Goal: Communication & Community: Answer question/provide support

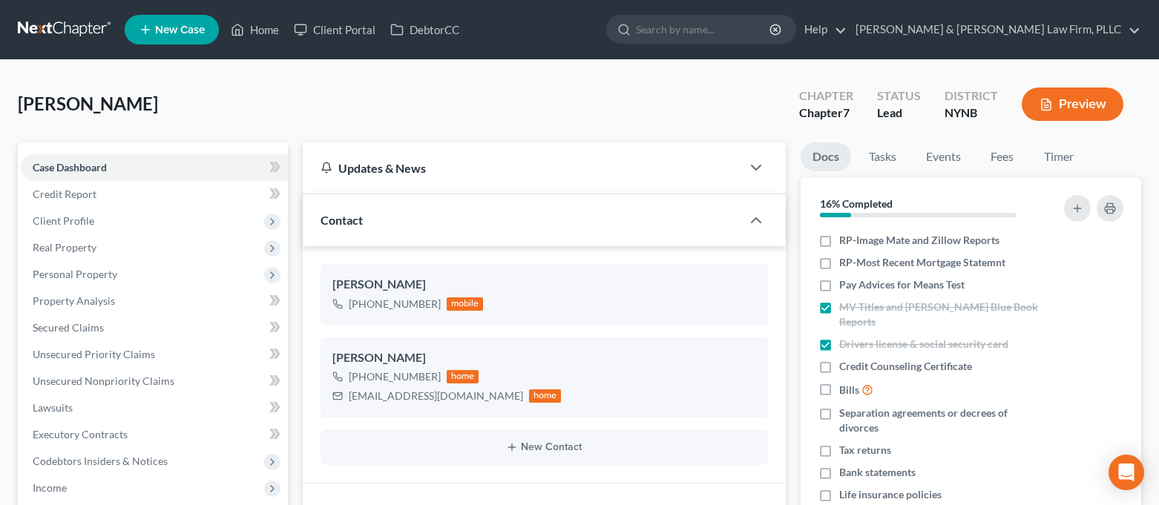
select select "0"
click at [266, 27] on link "Home" at bounding box center [254, 29] width 63 height 27
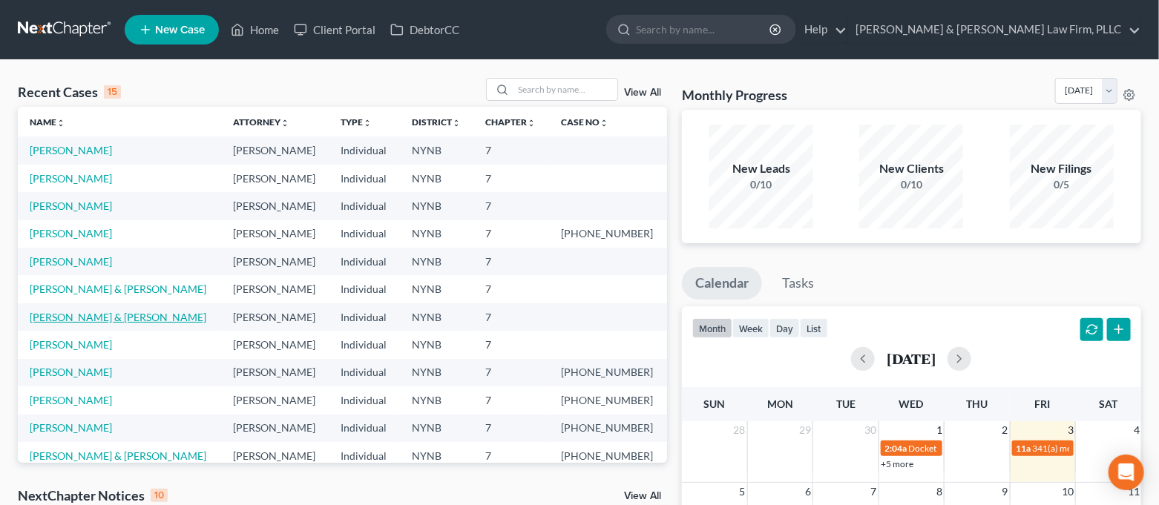
click at [136, 319] on link "[PERSON_NAME] & [PERSON_NAME]" at bounding box center [118, 317] width 177 height 13
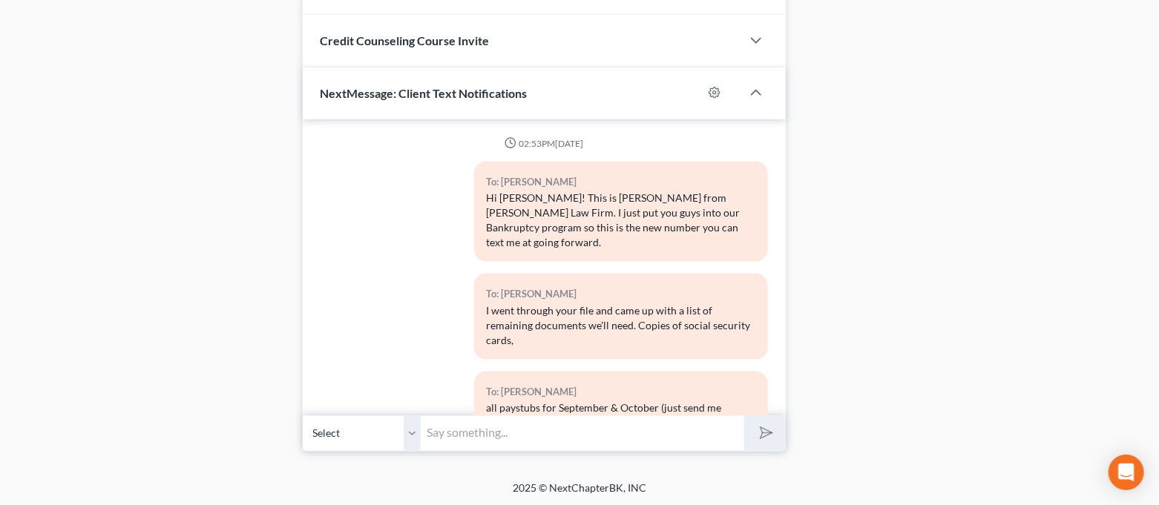
scroll to position [1438, 0]
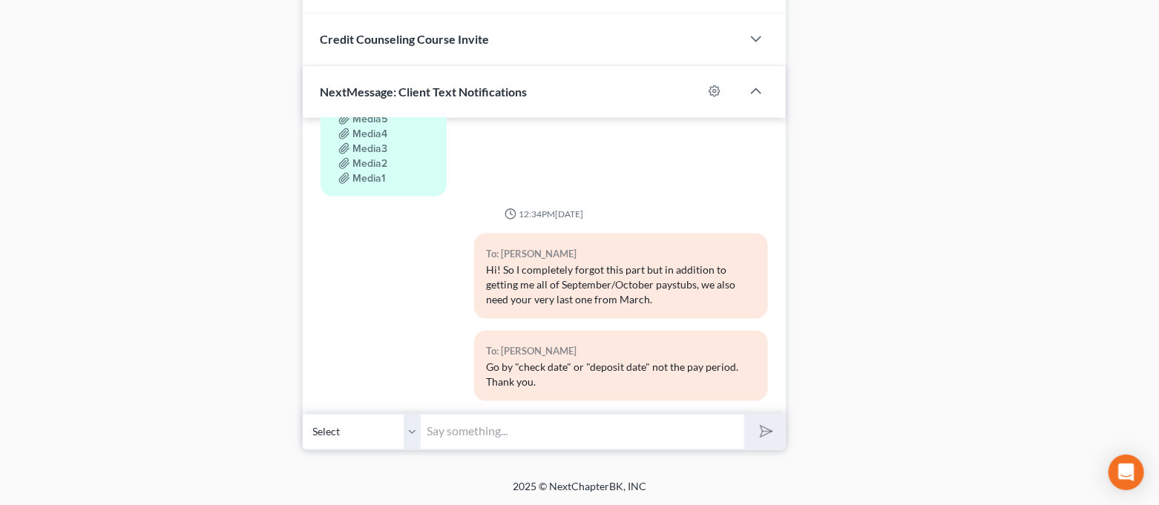
click at [577, 422] on input "text" at bounding box center [584, 432] width 324 height 36
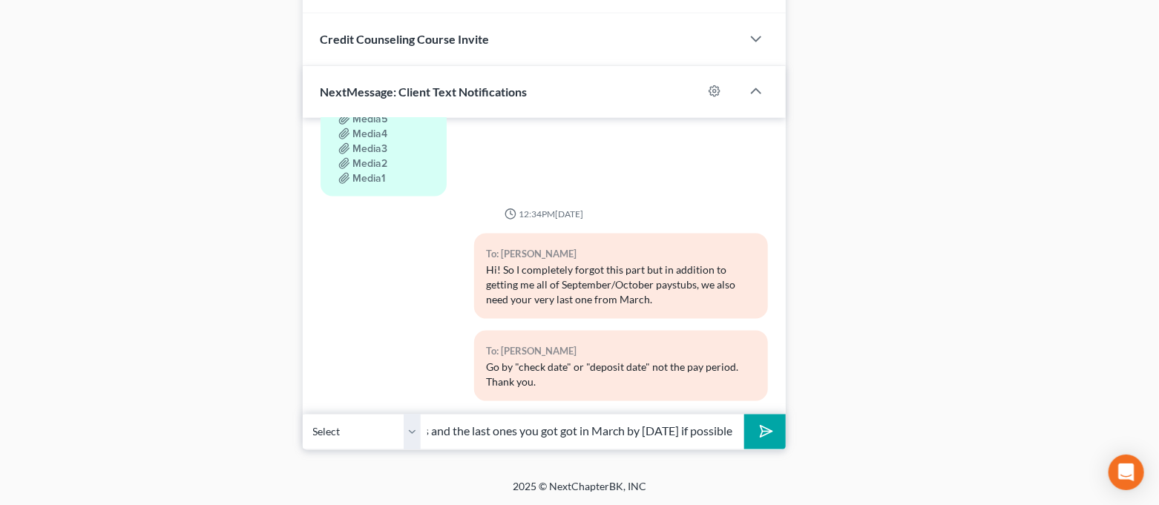
scroll to position [0, 521]
type input "Good morning! Just wanted to check in and see if you'd be able to send me all o…"
click at [744, 415] on button "submit" at bounding box center [764, 432] width 41 height 35
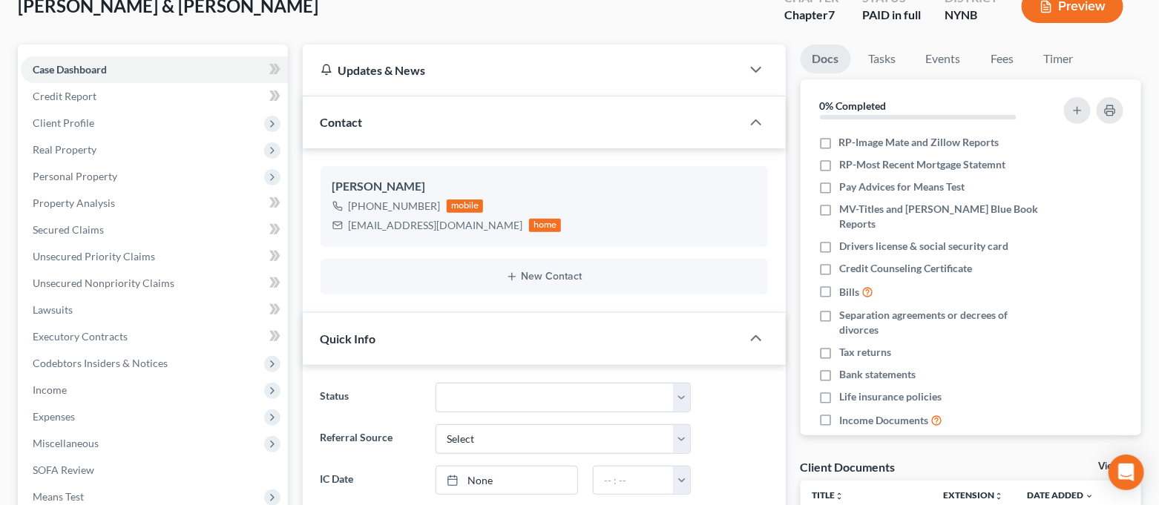
scroll to position [214, 0]
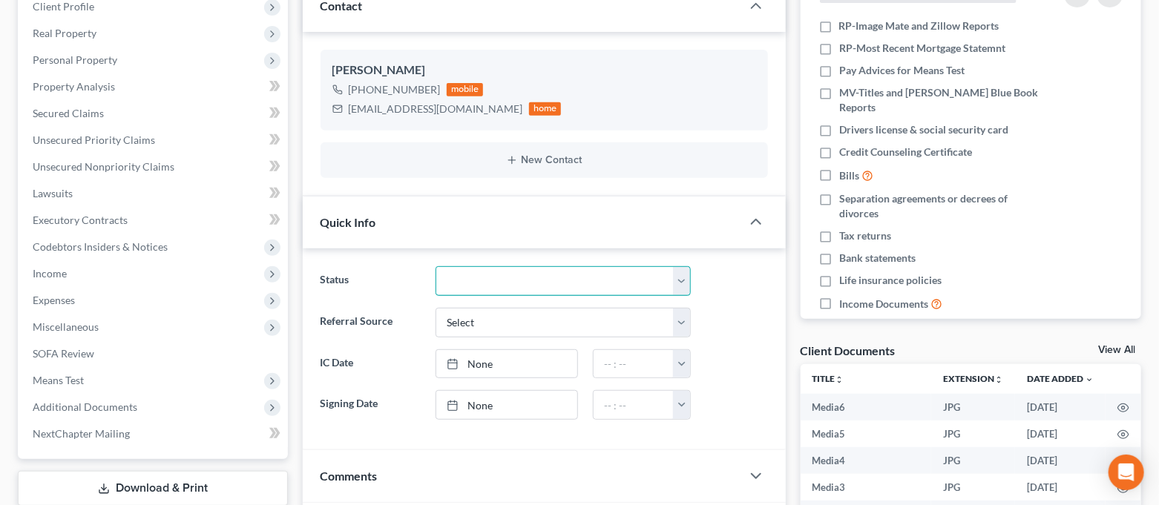
click at [612, 272] on select "CLOSED Discharged and Closed Filed and POST-341-Waitinng for Confirmation Filed…" at bounding box center [563, 281] width 255 height 30
select select "4"
click at [436, 266] on select "CLOSED Discharged and Closed Filed and POST-341-Waitinng for Confirmation Filed…" at bounding box center [563, 281] width 255 height 30
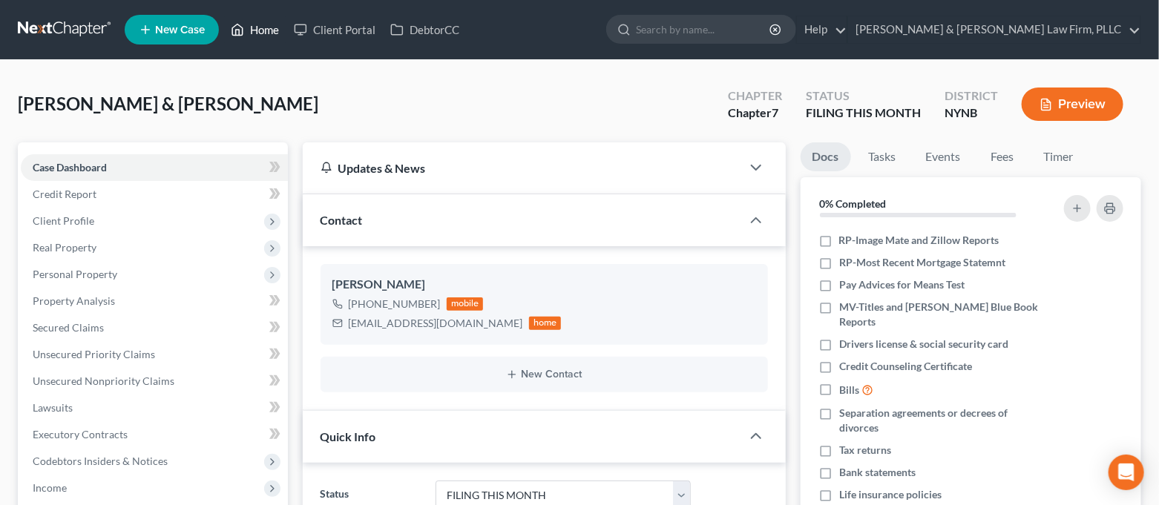
click at [270, 34] on link "Home" at bounding box center [254, 29] width 63 height 27
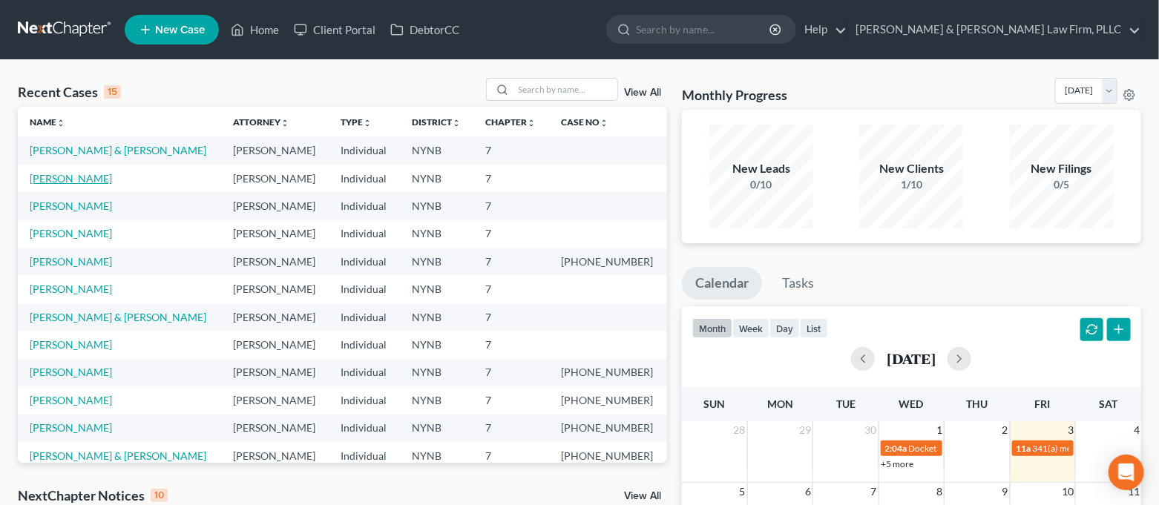
click at [75, 183] on link "[PERSON_NAME]" at bounding box center [71, 178] width 82 height 13
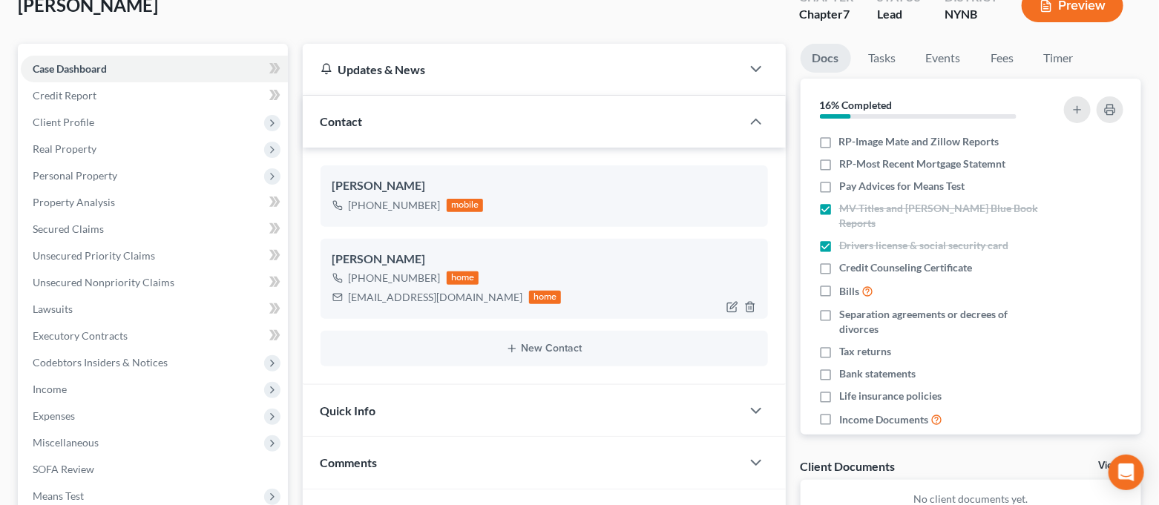
scroll to position [197, 0]
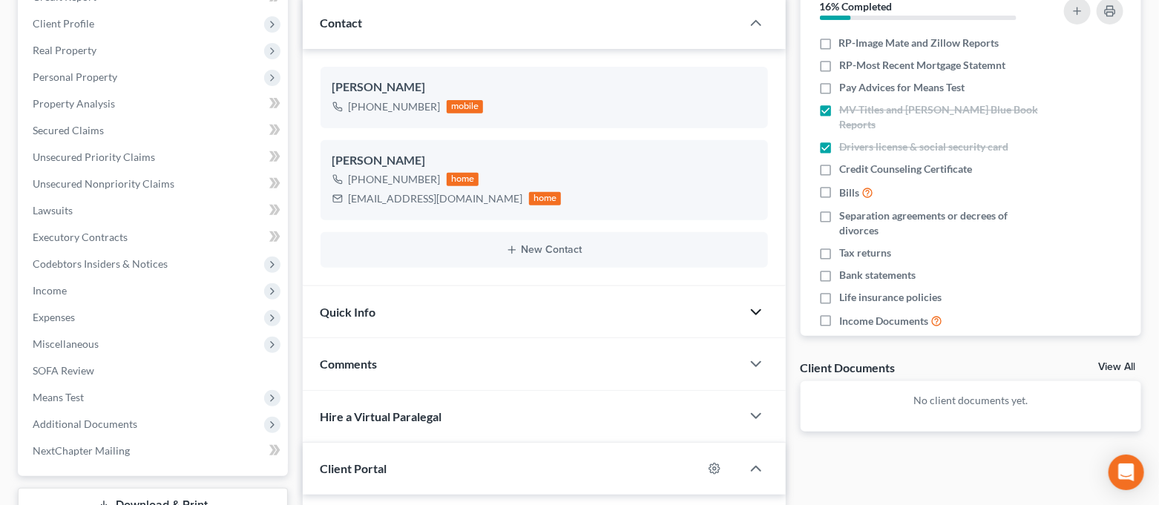
click at [761, 309] on icon "button" at bounding box center [756, 313] width 18 height 18
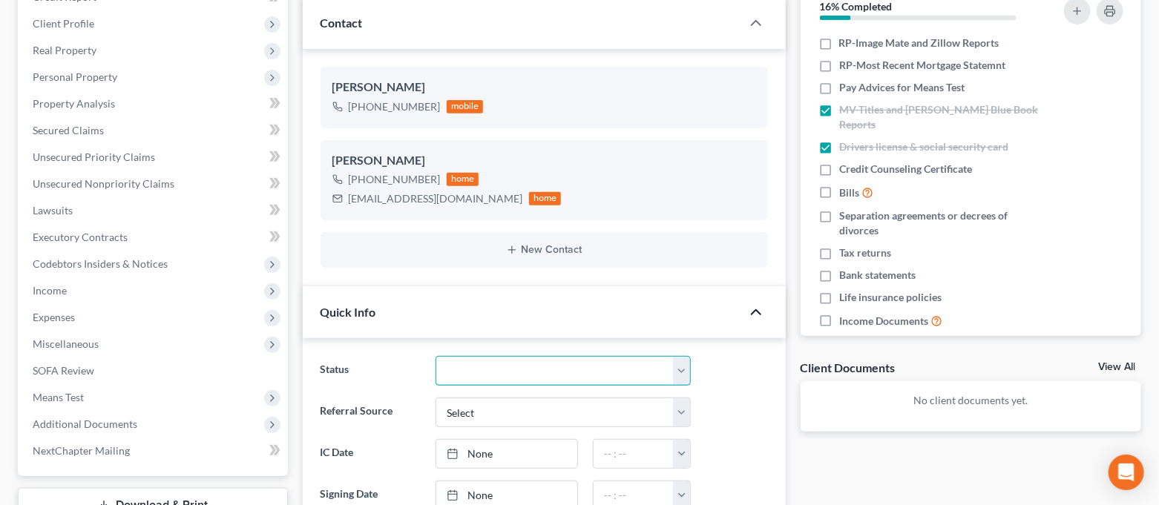
click at [583, 364] on select "CLOSED Discharged and Closed Filed and POST-341-Waitinng for Confirmation Filed…" at bounding box center [563, 371] width 255 height 30
select select "4"
click at [436, 356] on select "CLOSED Discharged and Closed Filed and POST-341-Waitinng for Confirmation Filed…" at bounding box center [563, 371] width 255 height 30
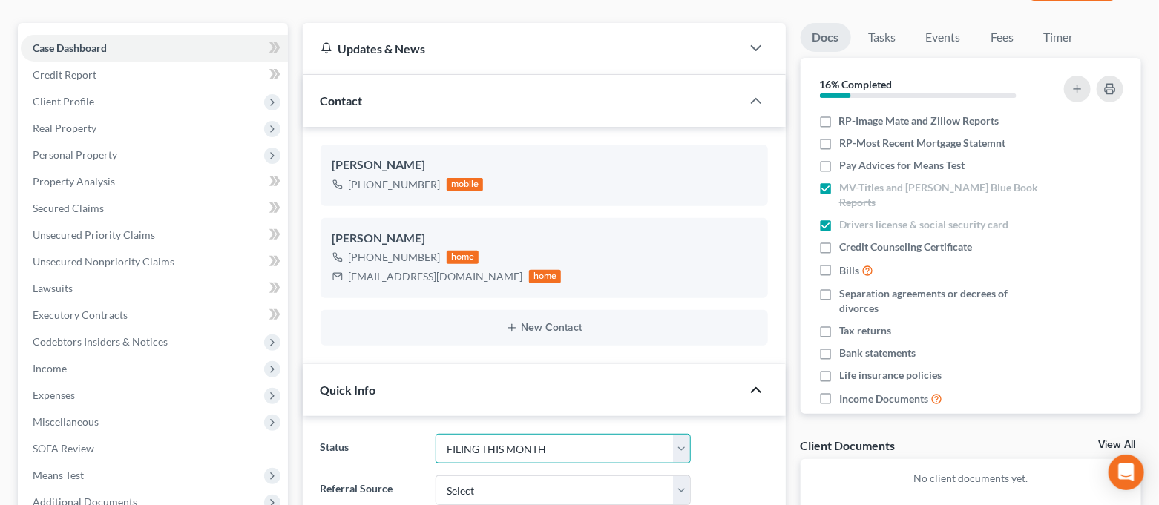
scroll to position [0, 0]
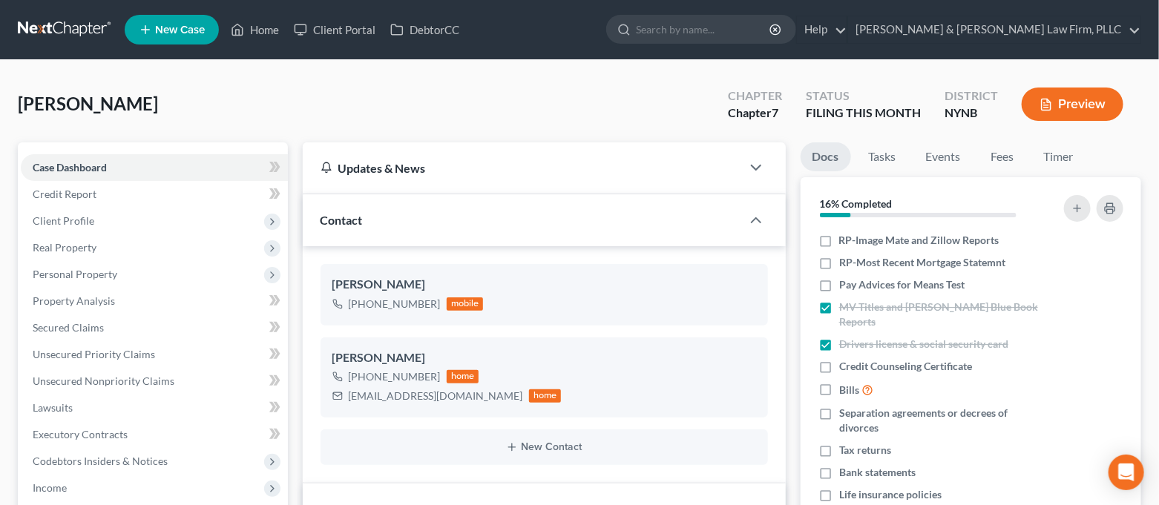
click at [352, 85] on div "[PERSON_NAME] Upgraded Chapter Chapter 7 Status FILING THIS MONTH District NYNB…" at bounding box center [580, 110] width 1124 height 65
click at [246, 30] on link "Home" at bounding box center [254, 29] width 63 height 27
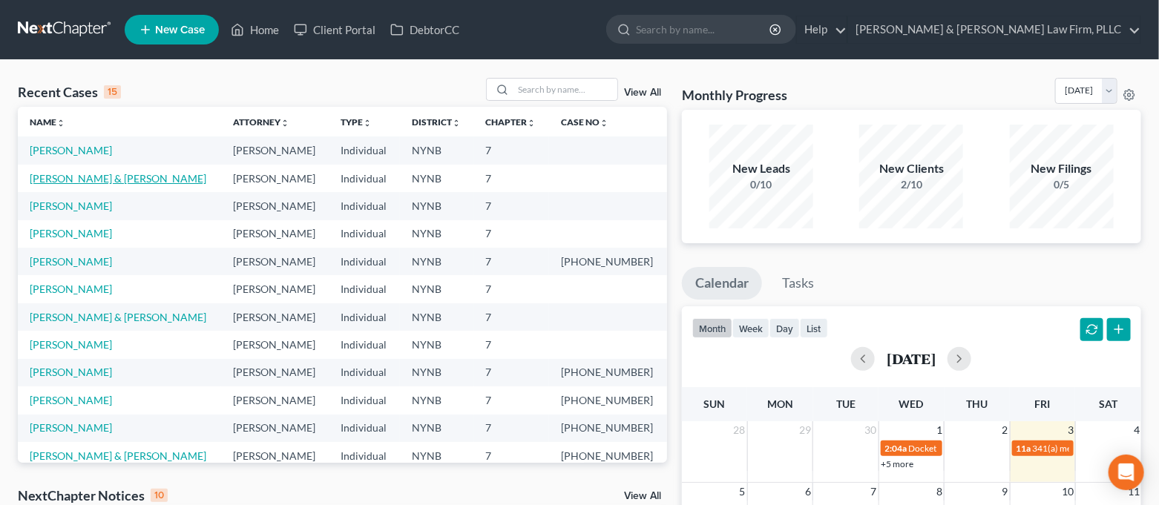
click at [127, 179] on link "[PERSON_NAME] & [PERSON_NAME]" at bounding box center [118, 178] width 177 height 13
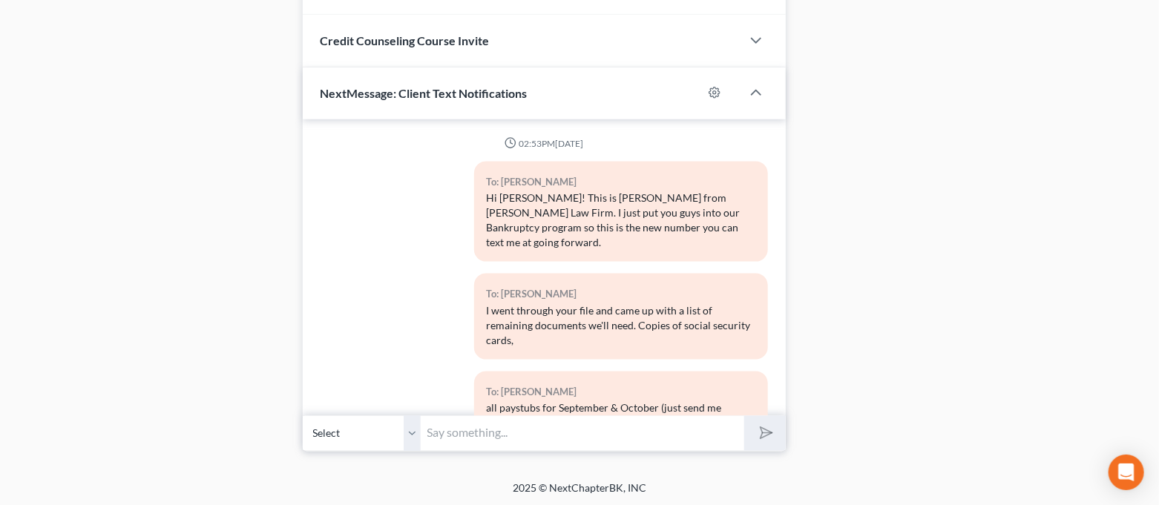
scroll to position [1643, 0]
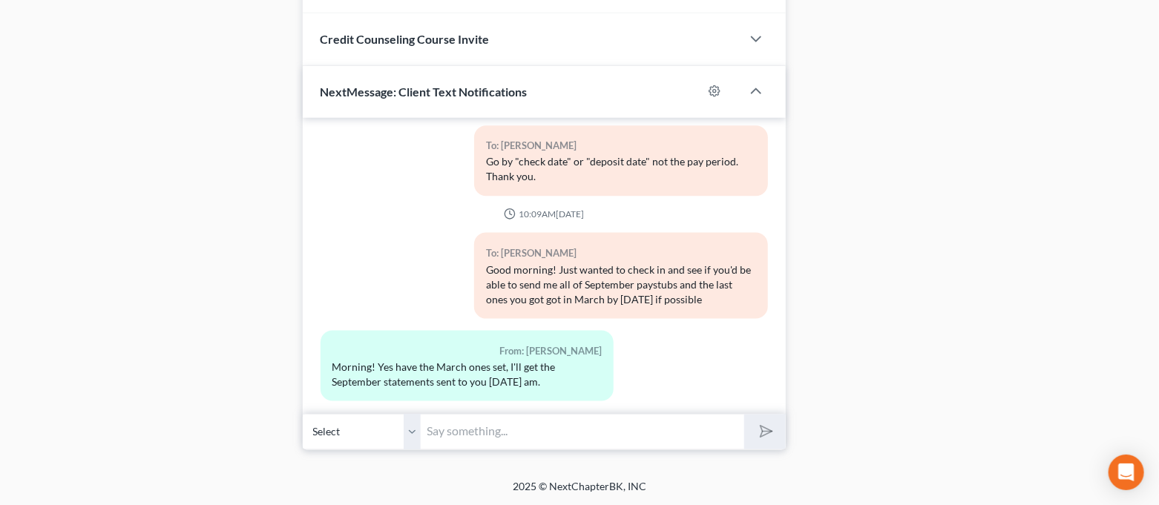
click at [580, 422] on input "text" at bounding box center [584, 432] width 324 height 36
type input "Great, thank you!"
click at [744, 415] on button "submit" at bounding box center [764, 432] width 41 height 35
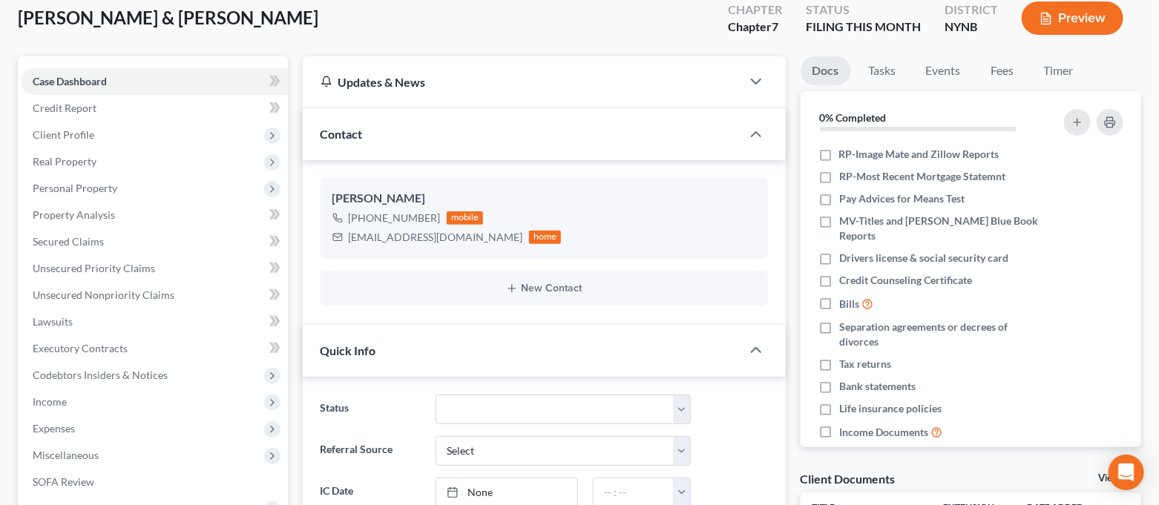
scroll to position [0, 0]
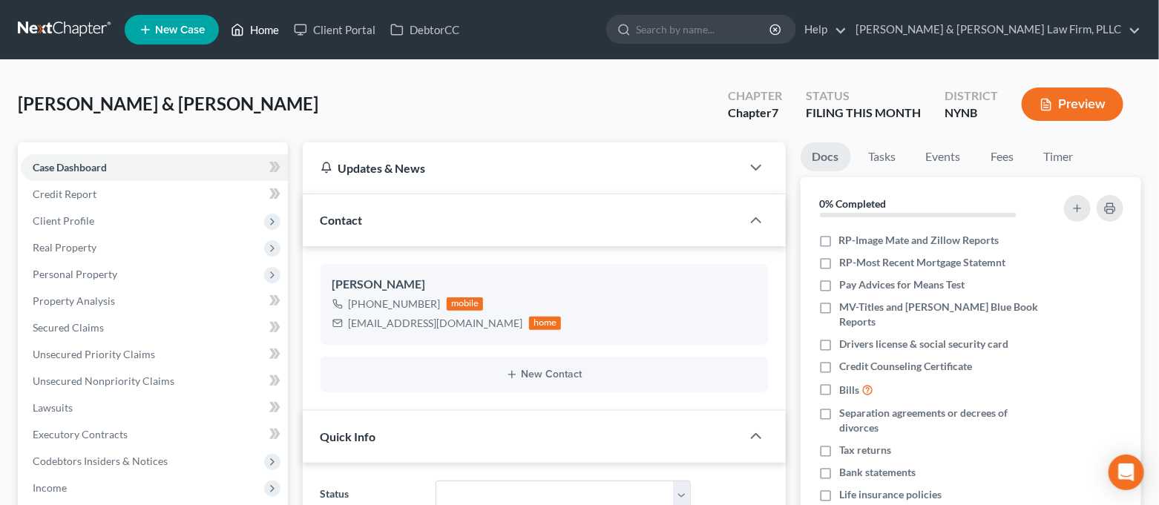
click at [262, 24] on link "Home" at bounding box center [254, 29] width 63 height 27
